Goal: Task Accomplishment & Management: Manage account settings

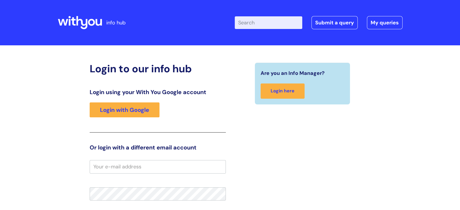
click at [125, 168] on input "email" at bounding box center [158, 166] width 136 height 13
type input "b"
type input "[PERSON_NAME][EMAIL_ADDRESS][PERSON_NAME][DOMAIN_NAME]"
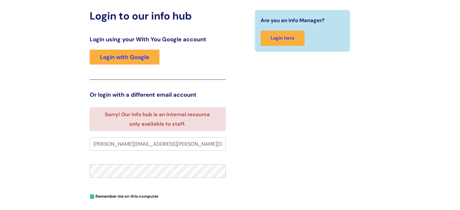
scroll to position [52, 0]
